Goal: Information Seeking & Learning: Understand process/instructions

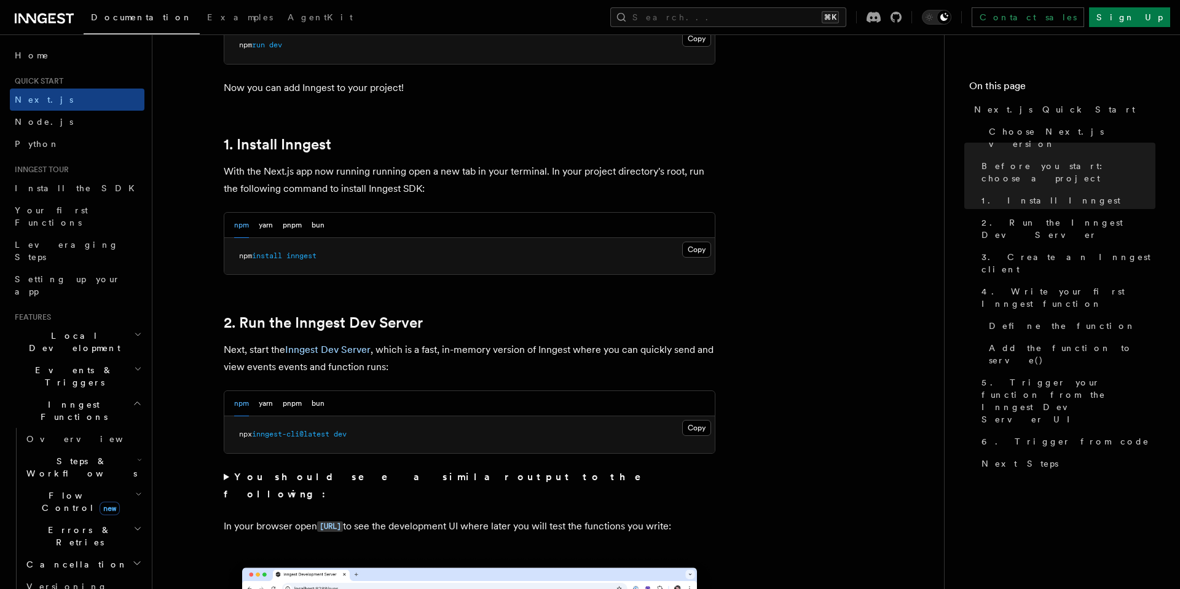
scroll to position [642, 0]
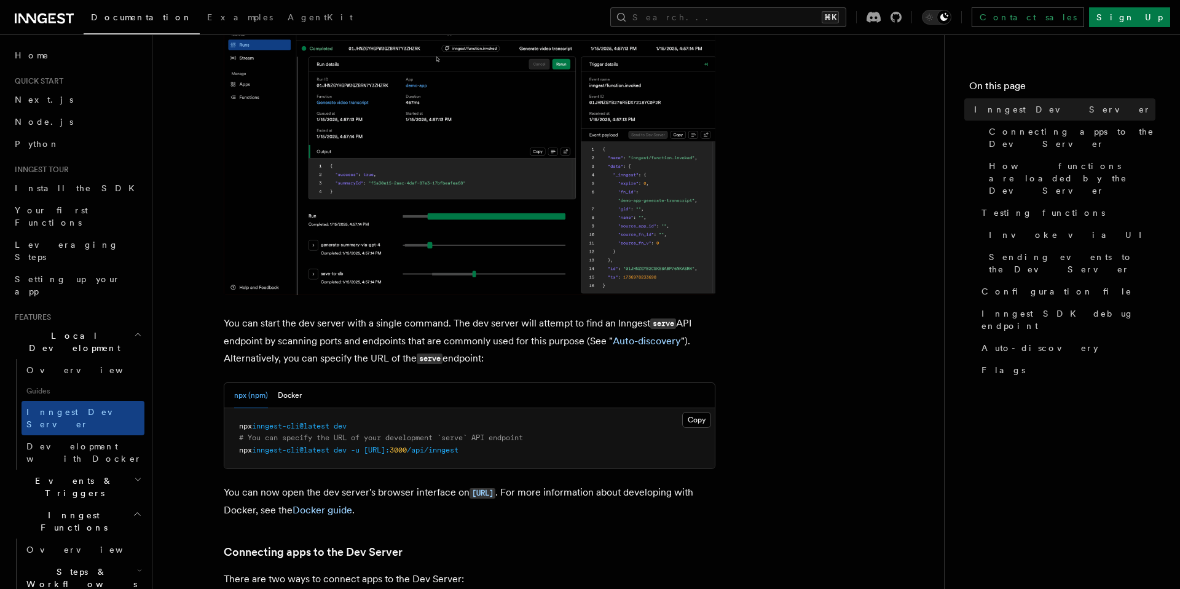
scroll to position [457, 0]
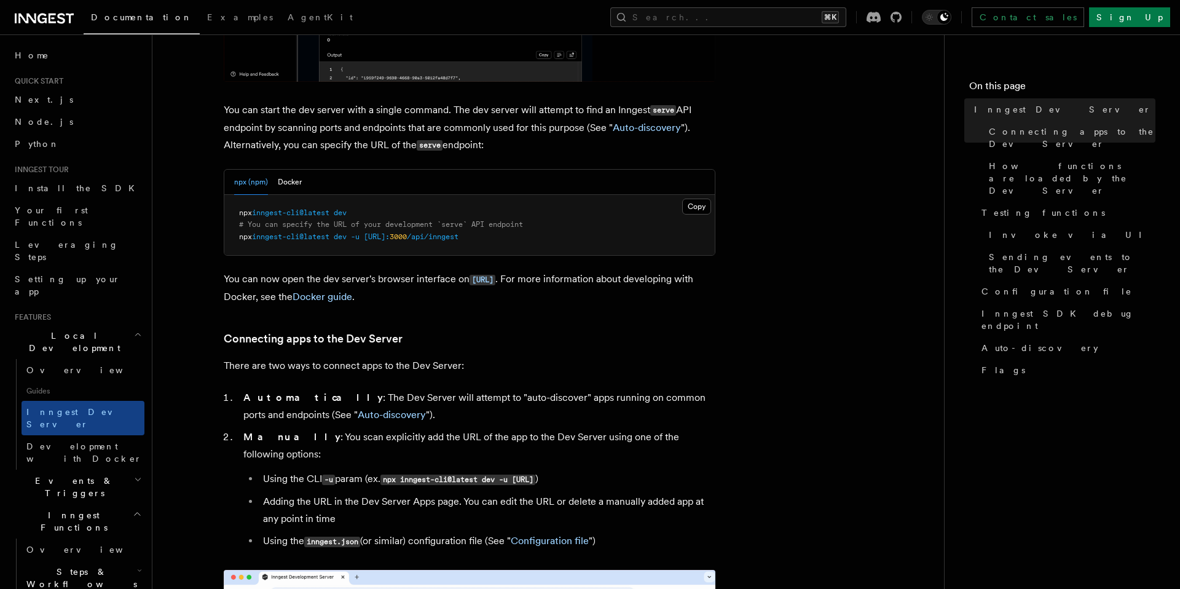
click at [309, 239] on span "inngest-cli@latest" at bounding box center [290, 236] width 77 height 9
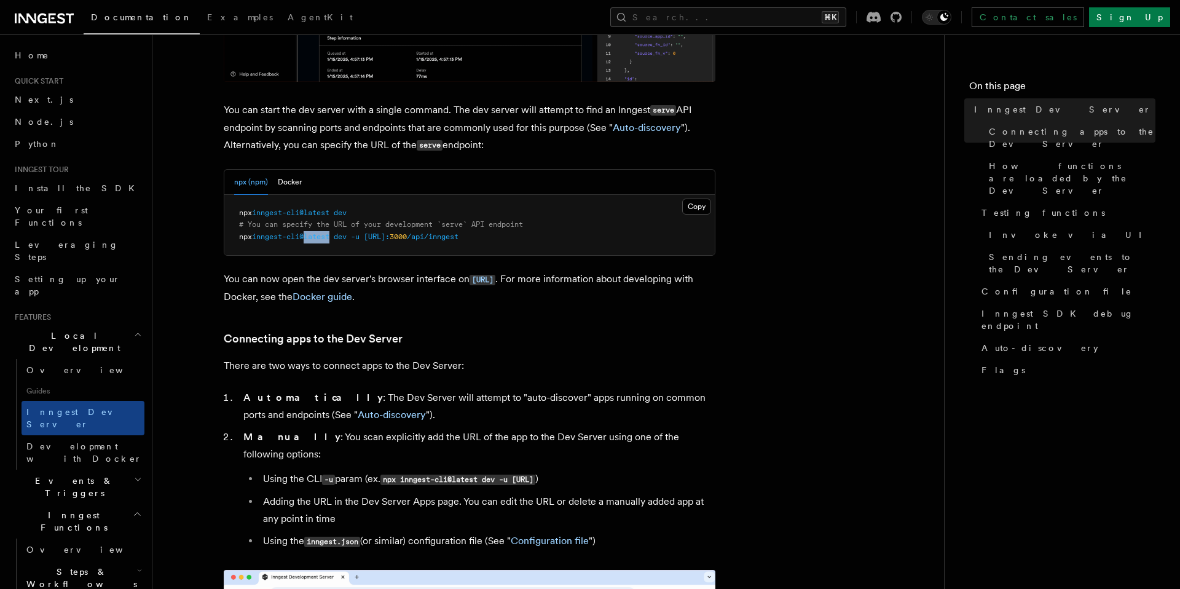
click at [309, 239] on span "inngest-cli@latest" at bounding box center [290, 236] width 77 height 9
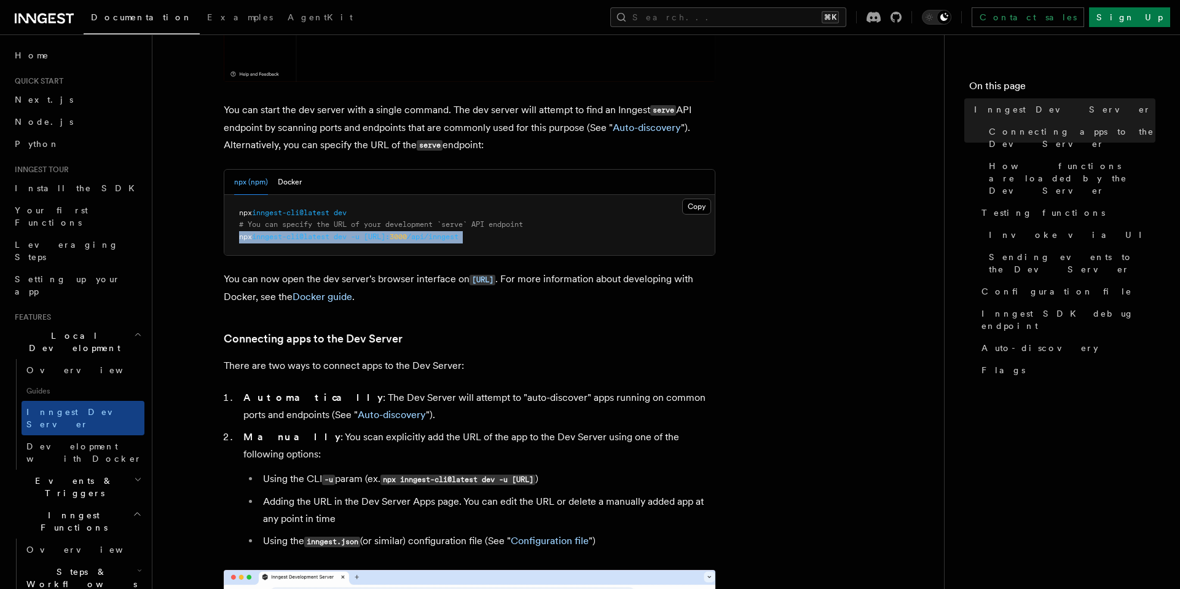
click at [309, 239] on span "inngest-cli@latest" at bounding box center [290, 236] width 77 height 9
copy article "npx inngest-cli@latest dev -u http://localhost: 3000 /api/inngest"
